Goal: Transaction & Acquisition: Purchase product/service

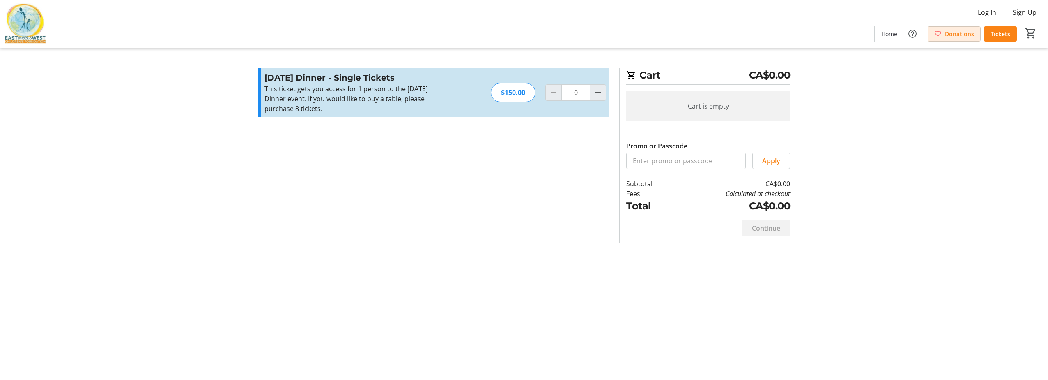
click at [949, 32] on span "Donations" at bounding box center [959, 34] width 29 height 9
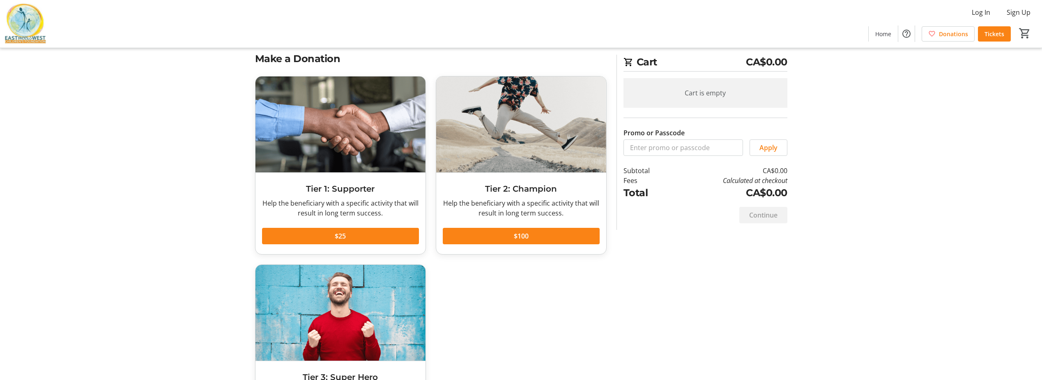
scroll to position [7, 0]
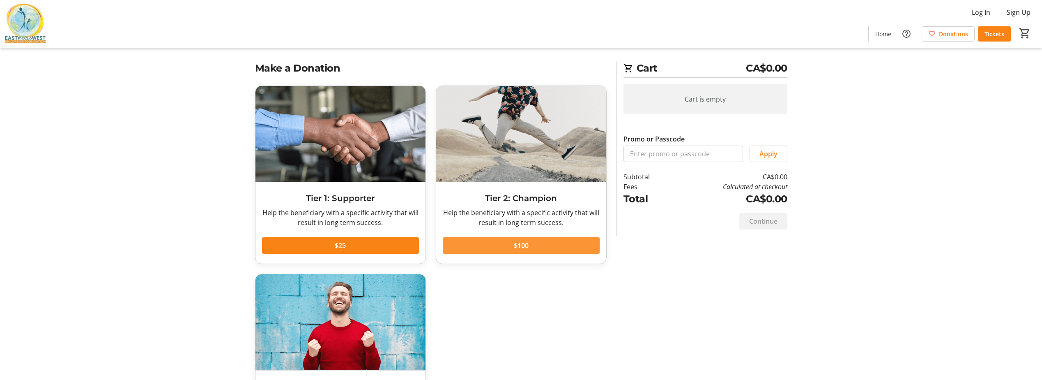
click at [524, 244] on span "$100" at bounding box center [521, 245] width 15 height 10
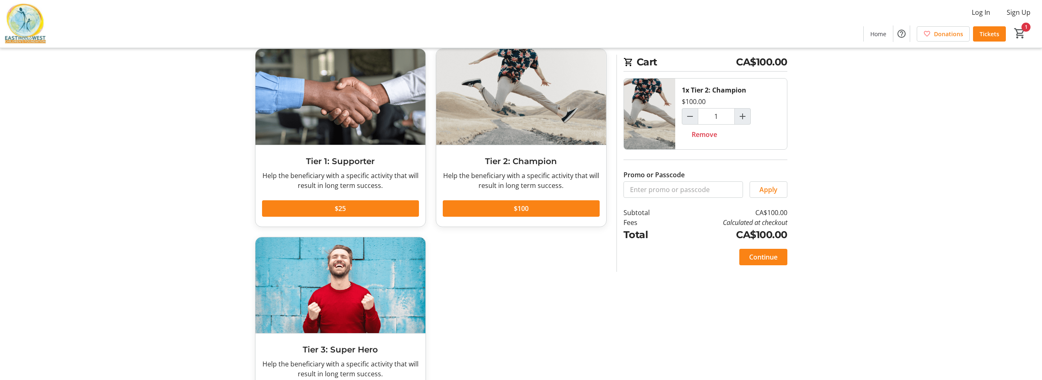
scroll to position [0, 0]
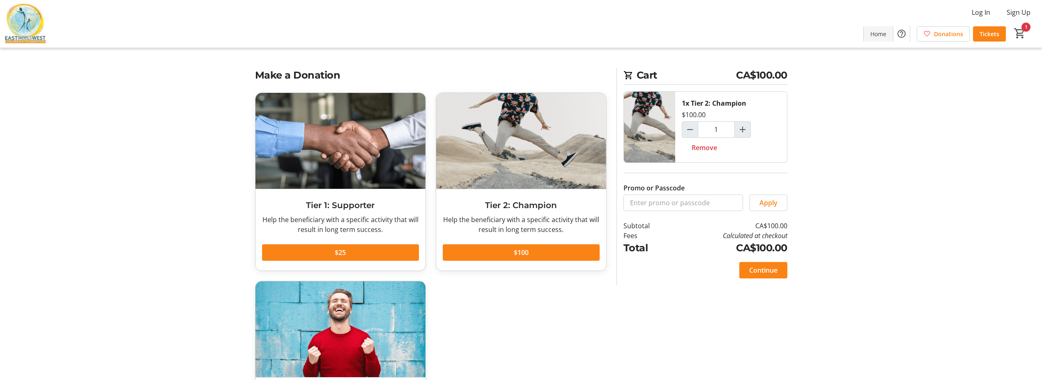
click at [876, 32] on span "Home" at bounding box center [878, 34] width 16 height 9
